Goal: Task Accomplishment & Management: Manage account settings

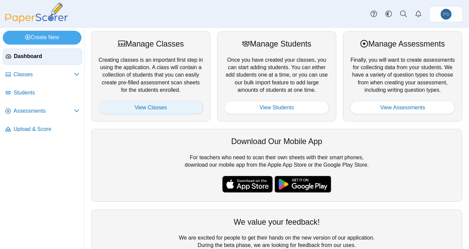
click at [157, 110] on link "View Classes" at bounding box center [150, 108] width 105 height 14
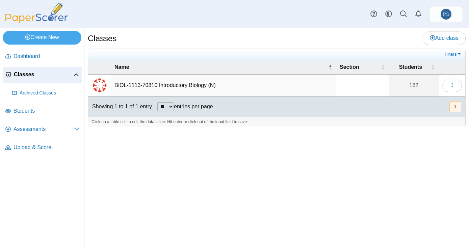
click at [155, 84] on td "BIOL-1113-70810 Introductory Biology (N)" at bounding box center [223, 86] width 225 height 22
click at [26, 129] on span "Assessments" at bounding box center [44, 129] width 60 height 7
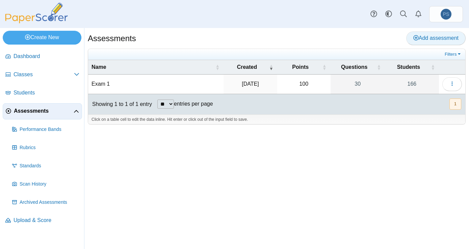
click at [431, 36] on span "Add assessment" at bounding box center [435, 38] width 45 height 6
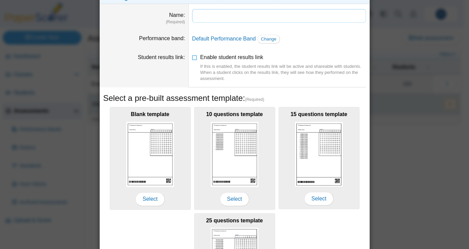
scroll to position [34, 0]
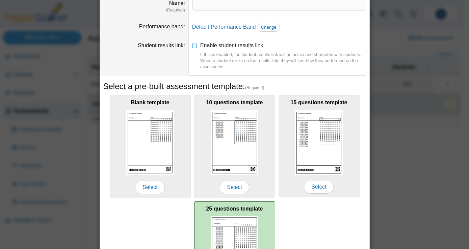
click at [217, 229] on img at bounding box center [235, 248] width 48 height 65
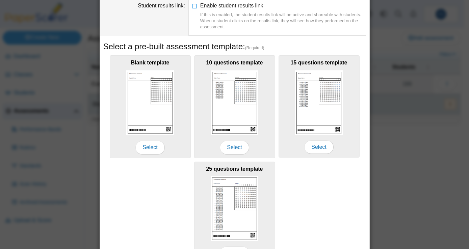
scroll to position [116, 0]
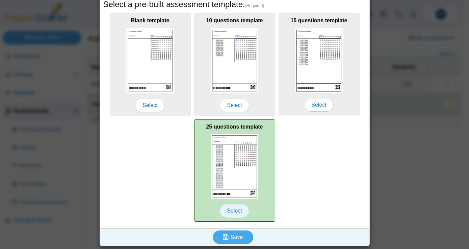
click at [233, 210] on span "Select" at bounding box center [234, 211] width 29 height 14
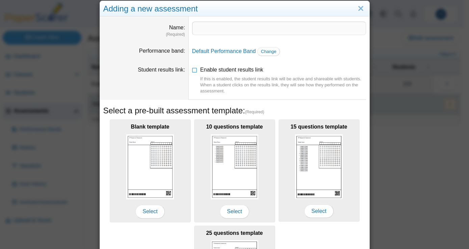
scroll to position [0, 0]
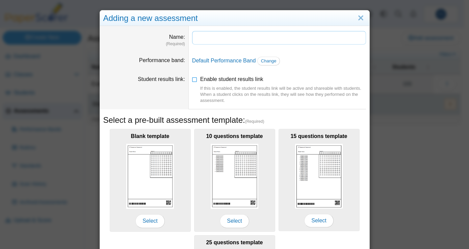
click at [210, 40] on input "Name" at bounding box center [279, 38] width 174 height 14
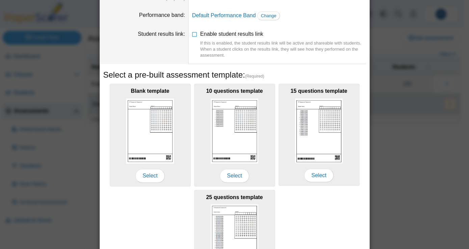
scroll to position [53, 0]
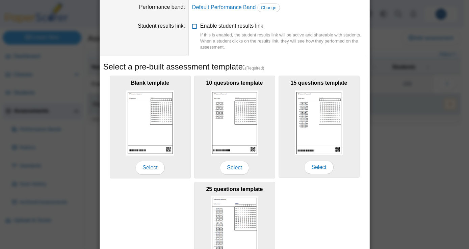
type input "**********"
click at [193, 27] on icon at bounding box center [194, 24] width 5 height 5
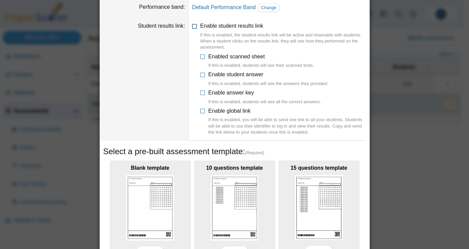
click at [192, 26] on icon at bounding box center [194, 24] width 5 height 5
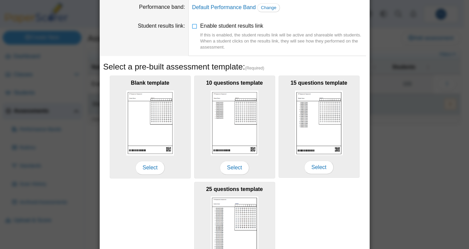
scroll to position [116, 0]
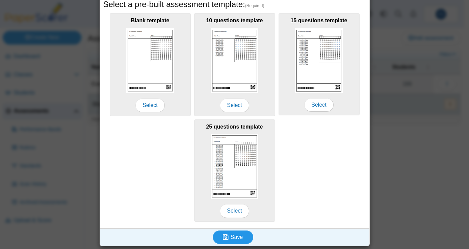
click at [242, 236] on button "Save" at bounding box center [233, 238] width 41 height 14
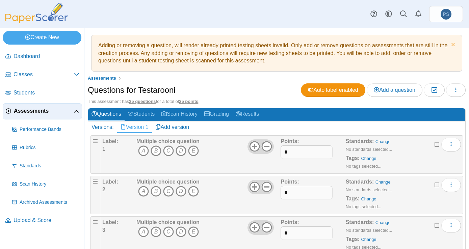
click at [25, 113] on span "Assessments" at bounding box center [44, 110] width 60 height 7
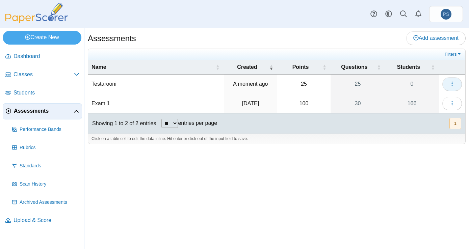
click at [457, 81] on button "button" at bounding box center [452, 84] width 20 height 14
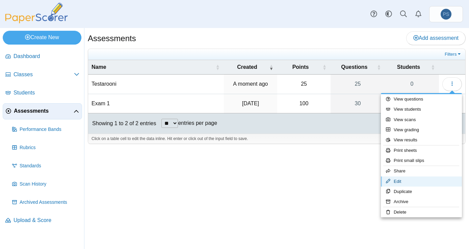
click at [404, 181] on link "Edit" at bounding box center [421, 182] width 81 height 10
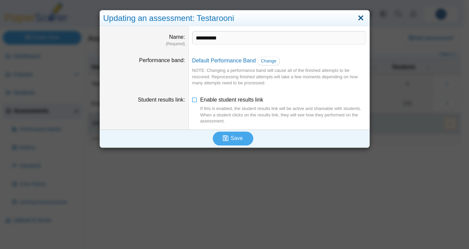
click at [358, 19] on link "Close" at bounding box center [361, 17] width 10 height 11
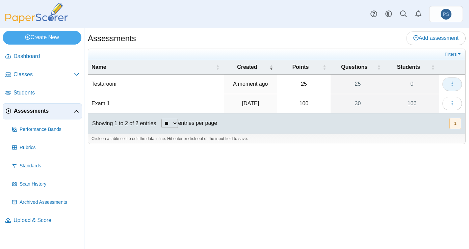
click at [453, 82] on icon "button" at bounding box center [451, 83] width 5 height 5
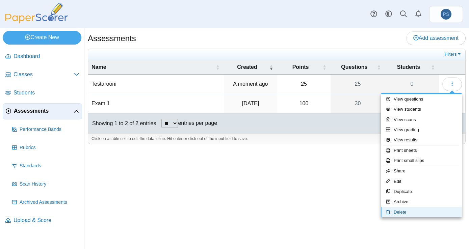
click at [406, 212] on link "Delete" at bounding box center [421, 212] width 81 height 10
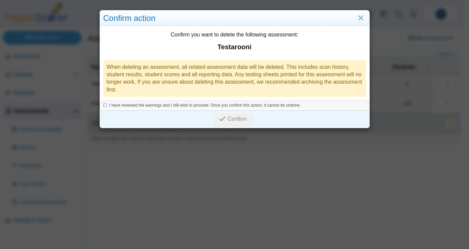
click at [100, 107] on div "I have reviewed the warnings and I still wish to proceed. Once you confirm this…" at bounding box center [234, 105] width 269 height 10
click at [104, 106] on icon at bounding box center [105, 105] width 4 height 4
click at [229, 119] on span "Confirm" at bounding box center [237, 119] width 19 height 6
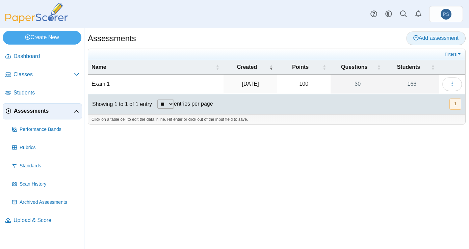
click at [445, 40] on span "Add assessment" at bounding box center [435, 38] width 45 height 6
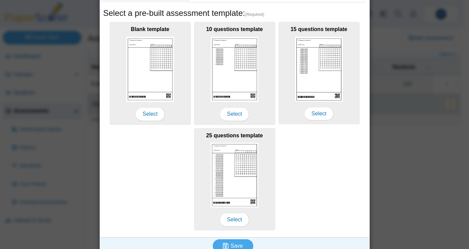
scroll to position [116, 0]
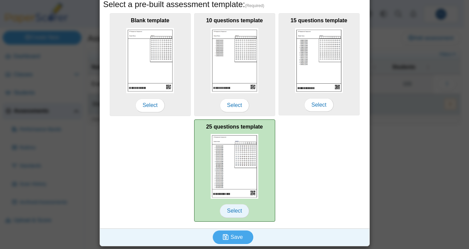
click at [236, 210] on span "Select" at bounding box center [234, 211] width 29 height 14
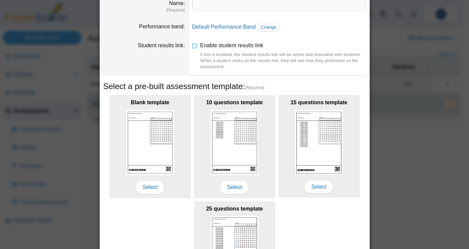
scroll to position [5, 0]
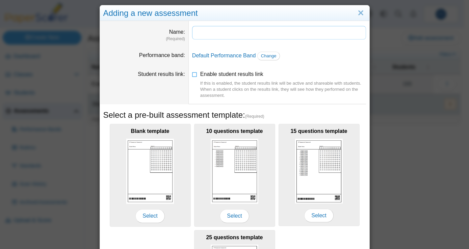
click at [227, 34] on input "Name" at bounding box center [279, 33] width 174 height 14
type input "**********"
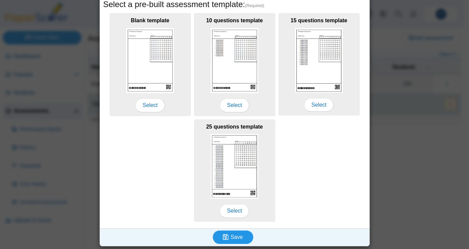
click at [238, 237] on span "Save" at bounding box center [237, 237] width 12 height 6
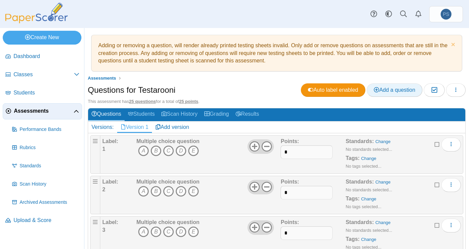
click at [399, 95] on link "Add a question" at bounding box center [395, 90] width 56 height 14
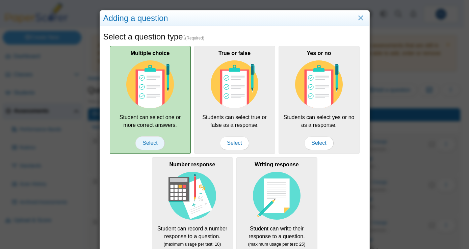
click at [148, 141] on span "Select" at bounding box center [149, 143] width 29 height 14
click at [148, 142] on span "Select" at bounding box center [149, 143] width 29 height 14
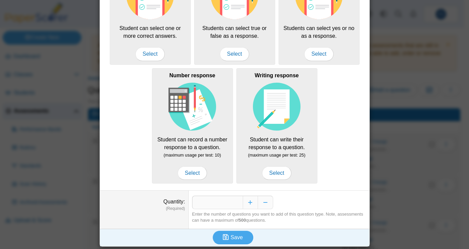
scroll to position [89, 0]
click at [248, 201] on button "Increase" at bounding box center [250, 202] width 15 height 14
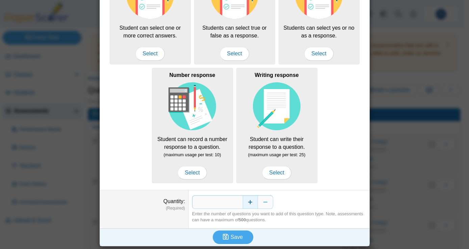
click at [248, 201] on button "Increase" at bounding box center [250, 202] width 15 height 14
click at [258, 201] on button "Decrease" at bounding box center [265, 202] width 15 height 14
click at [259, 203] on button "Decrease" at bounding box center [265, 202] width 15 height 14
type input "*"
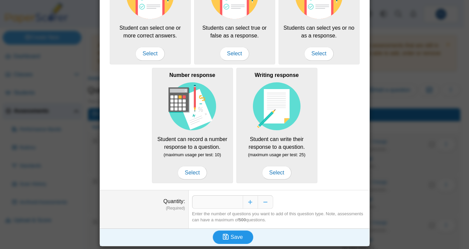
click at [224, 237] on use "submit" at bounding box center [226, 237] width 6 height 6
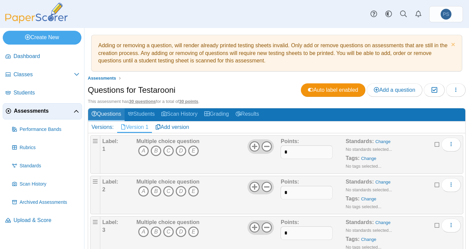
click at [108, 112] on link "Questions" at bounding box center [106, 114] width 36 height 12
click at [27, 114] on span "Assessments" at bounding box center [44, 110] width 60 height 7
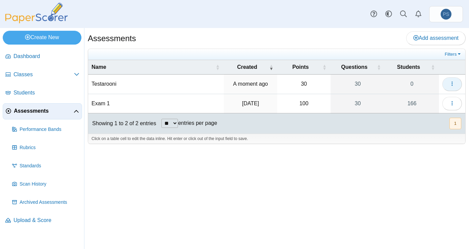
click at [454, 85] on icon "button" at bounding box center [451, 83] width 5 height 5
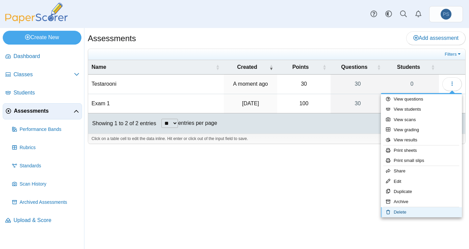
click at [398, 213] on link "Delete" at bounding box center [421, 212] width 81 height 10
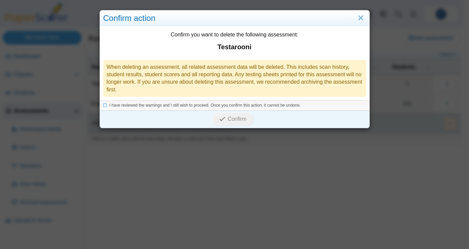
click at [100, 105] on div "I have reviewed the warnings and I still wish to proceed. Once you confirm this…" at bounding box center [234, 105] width 269 height 10
click at [103, 106] on icon at bounding box center [105, 105] width 4 height 4
click at [224, 115] on icon "submit" at bounding box center [223, 118] width 8 height 7
